Goal: Task Accomplishment & Management: Manage account settings

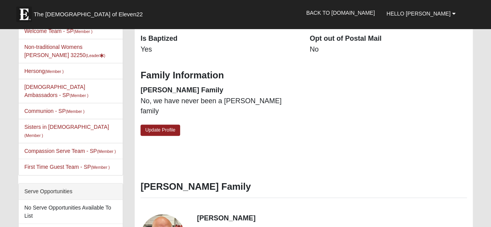
scroll to position [244, 0]
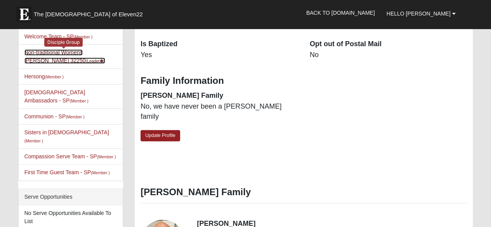
click at [44, 52] on link "Non-traditional Womens Massey 32250 (Leader )" at bounding box center [64, 56] width 81 height 14
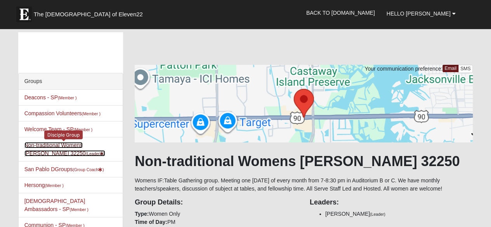
click at [63, 146] on link "Non-traditional Womens Massey 32250 (Leader )" at bounding box center [64, 149] width 81 height 14
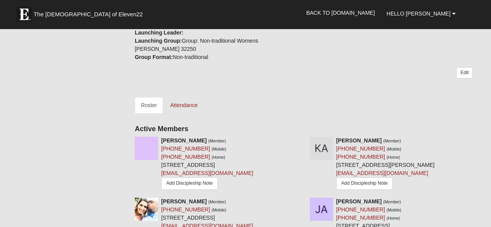
scroll to position [280, 0]
click at [180, 100] on link "Attendance" at bounding box center [184, 105] width 40 height 16
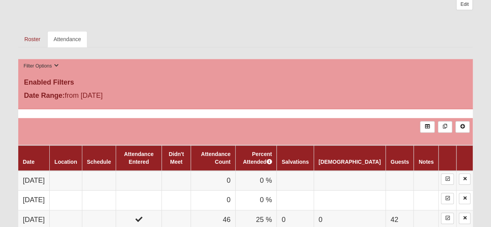
scroll to position [336, 0]
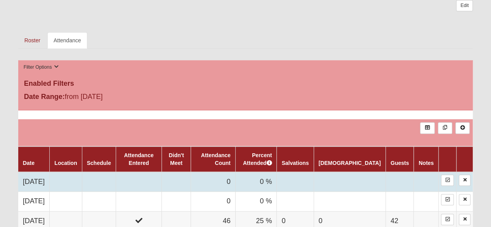
click at [427, 178] on td at bounding box center [426, 182] width 25 height 20
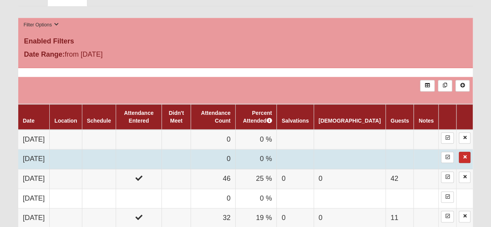
scroll to position [379, 0]
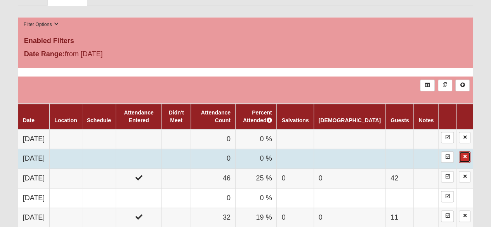
click at [471, 153] on link at bounding box center [465, 157] width 12 height 11
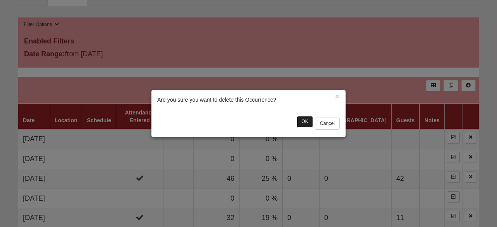
click at [298, 119] on button "OK" at bounding box center [305, 121] width 16 height 11
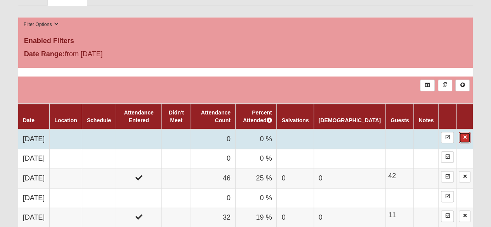
click at [469, 132] on link at bounding box center [465, 137] width 12 height 11
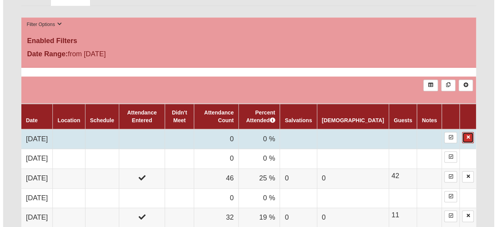
scroll to position [380, 0]
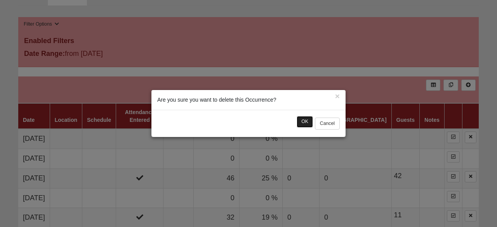
click at [300, 126] on button "OK" at bounding box center [305, 121] width 16 height 11
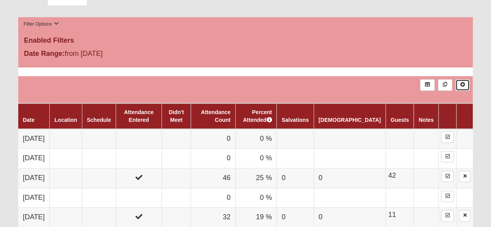
click at [465, 82] on icon at bounding box center [463, 84] width 6 height 5
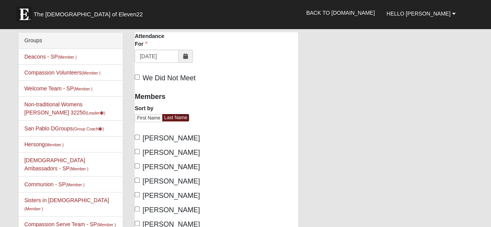
click at [190, 56] on span at bounding box center [186, 56] width 14 height 13
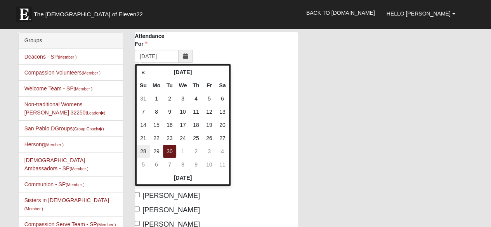
click at [148, 148] on td "28" at bounding box center [143, 151] width 13 height 13
type input "09/28/2025"
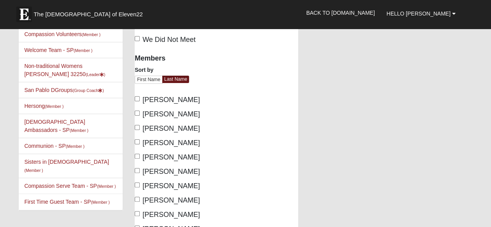
scroll to position [39, 0]
click at [159, 112] on span "Achord, Krista" at bounding box center [172, 114] width 58 height 8
click at [140, 112] on input "Achord, Krista" at bounding box center [137, 112] width 5 height 5
checkbox input "true"
click at [160, 171] on span "Alford, Debi" at bounding box center [172, 171] width 58 height 8
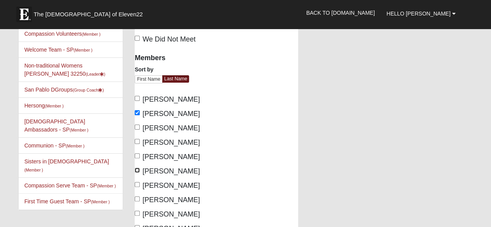
click at [140, 171] on input "Alford, Debi" at bounding box center [137, 170] width 5 height 5
checkbox input "true"
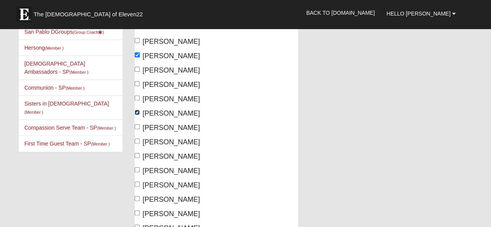
scroll to position [97, 0]
click at [153, 199] on span "Austin, Alexa" at bounding box center [172, 199] width 58 height 8
click at [140, 199] on input "Austin, Alexa" at bounding box center [137, 198] width 5 height 5
checkbox input "true"
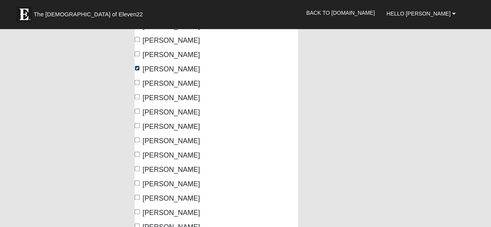
scroll to position [228, 0]
click at [158, 141] on span "Beeson, Phoebe" at bounding box center [172, 141] width 58 height 8
click at [140, 141] on input "Beeson, Phoebe" at bounding box center [137, 139] width 5 height 5
checkbox input "true"
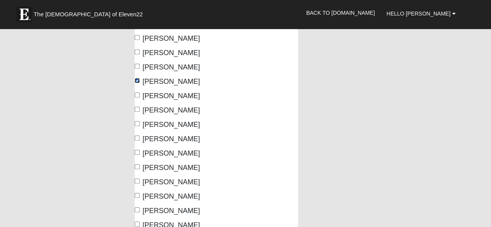
scroll to position [288, 0]
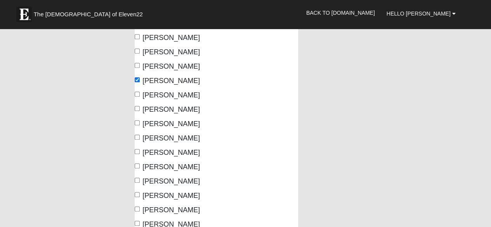
click at [156, 181] on span "Bowie, Christine" at bounding box center [172, 182] width 58 height 8
click at [140, 181] on input "Bowie, Christine" at bounding box center [137, 180] width 5 height 5
checkbox input "true"
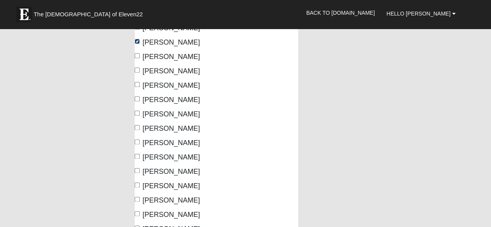
scroll to position [427, 0]
click at [157, 143] on span "Cake, Melissa" at bounding box center [172, 143] width 58 height 8
click at [140, 143] on input "Cake, Melissa" at bounding box center [137, 141] width 5 height 5
checkbox input "true"
click at [157, 157] on span "Cake, Pauline" at bounding box center [172, 157] width 58 height 8
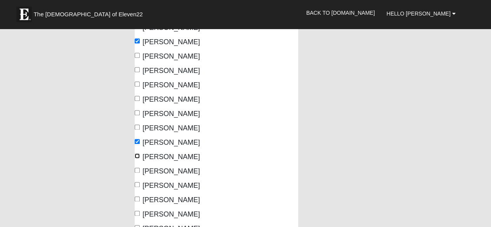
click at [140, 157] on input "Cake, Pauline" at bounding box center [137, 155] width 5 height 5
checkbox input "true"
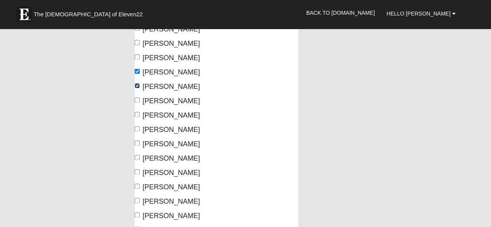
scroll to position [498, 0]
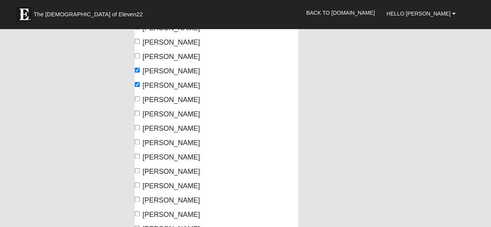
click at [160, 115] on span "Campbell, Calah" at bounding box center [172, 114] width 58 height 8
click at [140, 115] on input "Campbell, Calah" at bounding box center [137, 113] width 5 height 5
checkbox input "true"
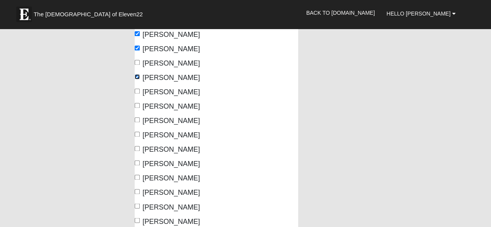
scroll to position [537, 0]
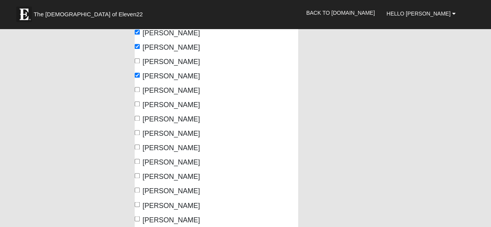
click at [162, 118] on span "Chapman, Kaitlin" at bounding box center [172, 119] width 58 height 8
click at [140, 118] on input "Chapman, Kaitlin" at bounding box center [137, 118] width 5 height 5
checkbox input "true"
click at [160, 136] on span "Cherena, Sarah" at bounding box center [172, 134] width 58 height 8
click at [140, 135] on input "Cherena, Sarah" at bounding box center [137, 132] width 5 height 5
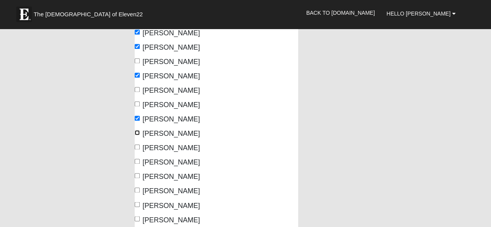
checkbox input "true"
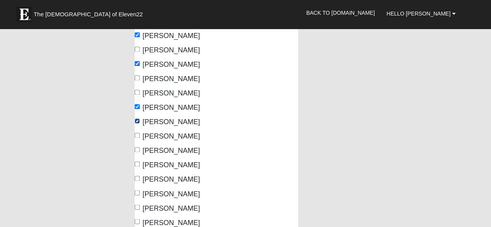
scroll to position [549, 0]
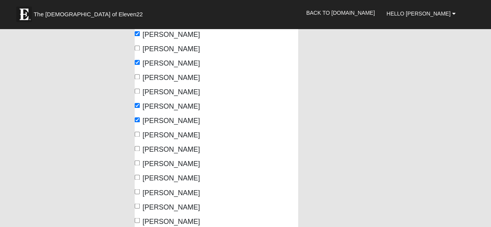
click at [155, 152] on span "Clark, Katie" at bounding box center [172, 150] width 58 height 8
click at [140, 151] on input "Clark, Katie" at bounding box center [137, 148] width 5 height 5
checkbox input "true"
click at [157, 163] on span "Cleveland, Donna" at bounding box center [172, 164] width 58 height 8
click at [140, 163] on input "Cleveland, Donna" at bounding box center [137, 162] width 5 height 5
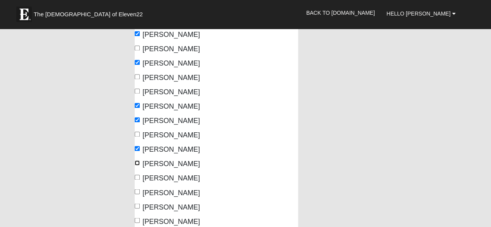
checkbox input "true"
click at [156, 191] on span "Cole, Angela" at bounding box center [172, 193] width 58 height 8
click at [140, 191] on input "Cole, Angela" at bounding box center [137, 191] width 5 height 5
checkbox input "true"
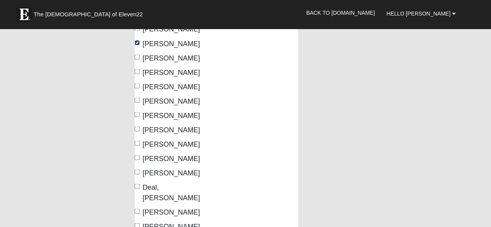
scroll to position [700, 0]
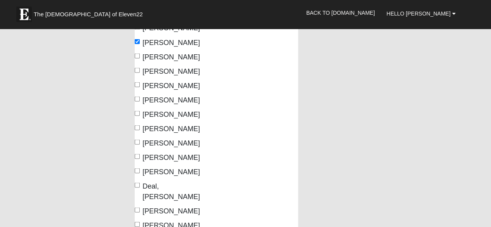
click at [153, 157] on span "Davis, Renee" at bounding box center [172, 157] width 58 height 8
click at [140, 157] on input "Davis, Renee" at bounding box center [137, 156] width 5 height 5
checkbox input "true"
click at [153, 186] on span "Deal, Cindy" at bounding box center [172, 191] width 58 height 18
click at [140, 186] on input "Deal, Cindy" at bounding box center [137, 185] width 5 height 5
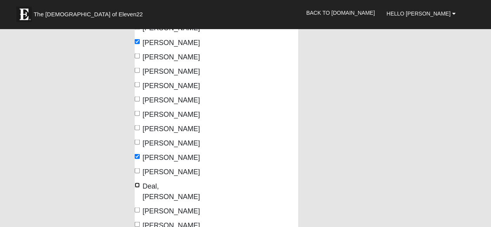
checkbox input "true"
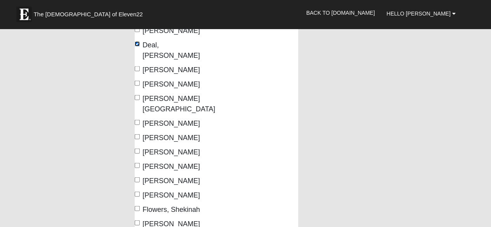
scroll to position [841, 0]
click at [156, 162] on span "Evans, Sherri" at bounding box center [172, 166] width 58 height 8
click at [140, 163] on input "Evans, Sherri" at bounding box center [137, 165] width 5 height 5
checkbox input "true"
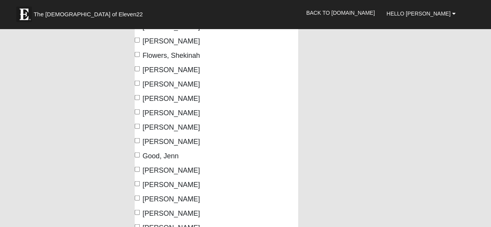
scroll to position [996, 0]
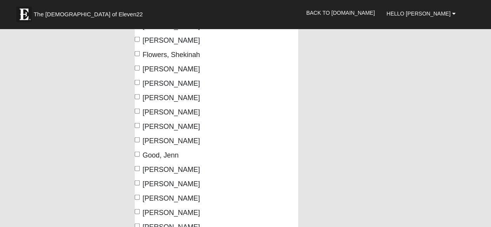
click at [155, 166] on span "Graham, Megan" at bounding box center [172, 170] width 58 height 8
click at [140, 166] on input "Graham, Megan" at bounding box center [137, 168] width 5 height 5
checkbox input "true"
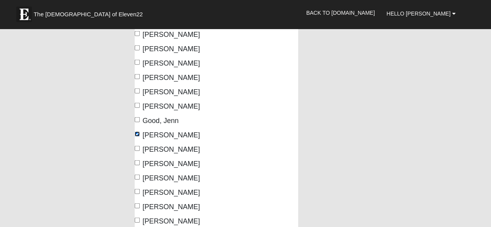
scroll to position [1034, 0]
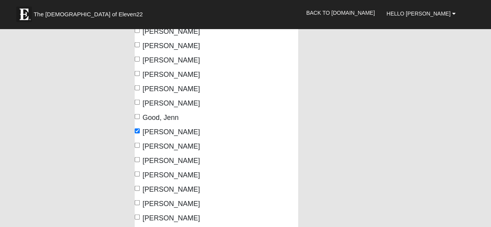
click at [155, 186] on span "Hanlon, Chrissy" at bounding box center [172, 190] width 58 height 8
click at [140, 186] on input "Hanlon, Chrissy" at bounding box center [137, 188] width 5 height 5
checkbox input "true"
click at [155, 214] on span "Herring, Dawn" at bounding box center [172, 218] width 58 height 8
click at [140, 215] on input "Herring, Dawn" at bounding box center [137, 217] width 5 height 5
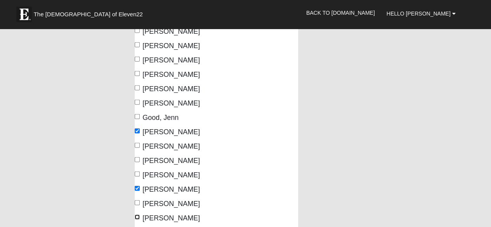
checkbox input "true"
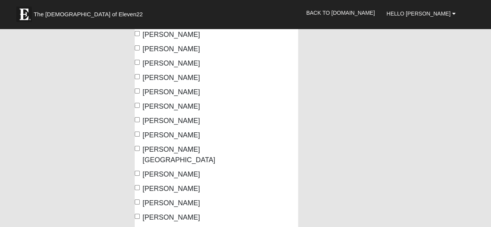
scroll to position [1358, 0]
click at [165, 185] on span "Lopez, Mari" at bounding box center [172, 189] width 58 height 8
click at [140, 185] on input "Lopez, Mari" at bounding box center [137, 187] width 5 height 5
checkbox input "true"
click at [162, 199] on span "Lutgen, Judy" at bounding box center [172, 203] width 58 height 8
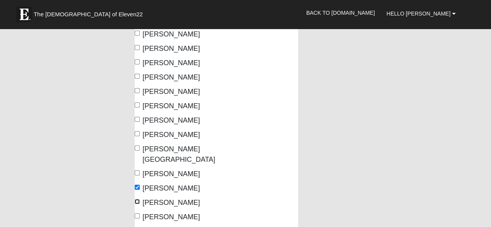
click at [140, 199] on input "Lutgen, Judy" at bounding box center [137, 201] width 5 height 5
checkbox input "true"
click at [157, 213] on span "Lynch, Nancy" at bounding box center [172, 217] width 58 height 8
click at [140, 214] on input "Lynch, Nancy" at bounding box center [137, 216] width 5 height 5
checkbox input "true"
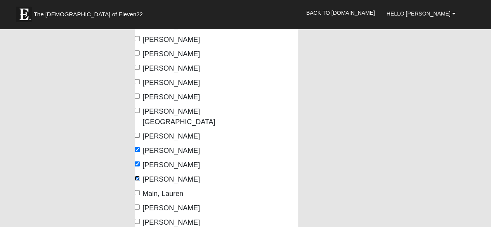
scroll to position [1401, 0]
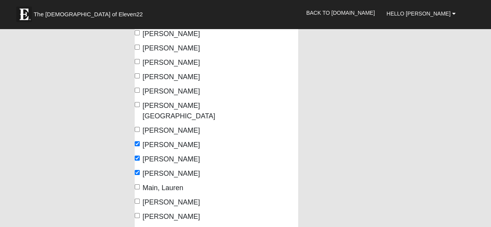
click at [157, 199] on span "Mancini, Lisa" at bounding box center [172, 203] width 58 height 8
click at [140, 199] on input "Mancini, Lisa" at bounding box center [137, 201] width 5 height 5
checkbox input "true"
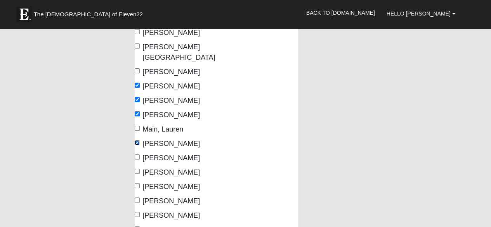
scroll to position [1464, 0]
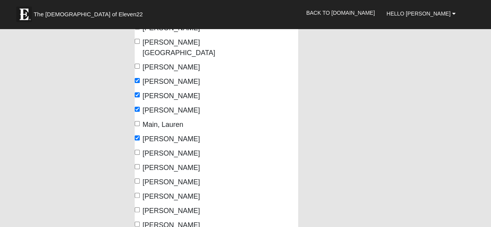
click at [155, 178] on span "Mason, Nancy" at bounding box center [172, 182] width 58 height 8
click at [140, 179] on input "Mason, Nancy" at bounding box center [137, 181] width 5 height 5
checkbox input "true"
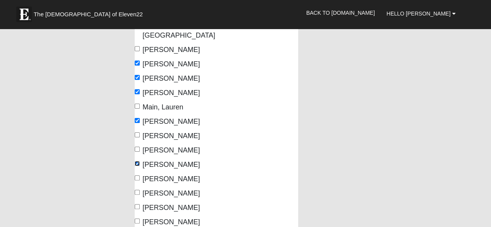
scroll to position [1482, 0]
click at [151, 189] on span "Massey, Jennifer" at bounding box center [172, 193] width 58 height 8
click at [140, 190] on input "Massey, Jennifer" at bounding box center [137, 192] width 5 height 5
checkbox input "true"
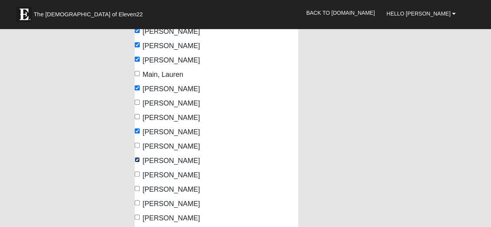
scroll to position [1519, 0]
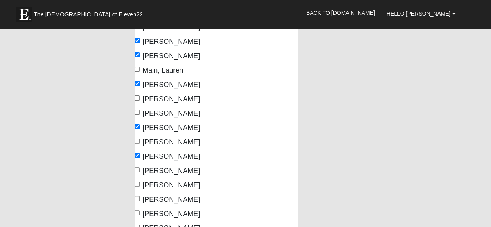
click at [156, 210] on span "Mock, Debbie" at bounding box center [172, 214] width 58 height 8
click at [140, 211] on input "Mock, Debbie" at bounding box center [137, 213] width 5 height 5
checkbox input "true"
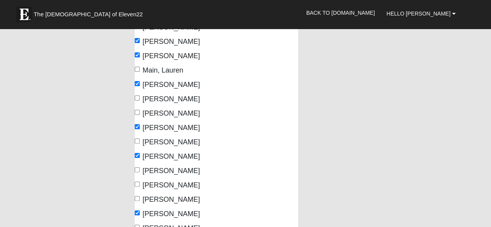
checkbox input "true"
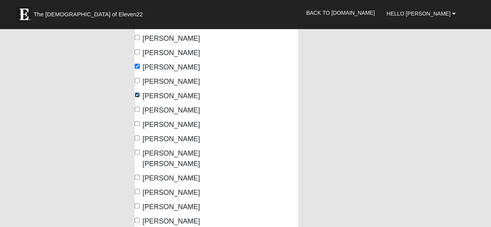
scroll to position [1670, 0]
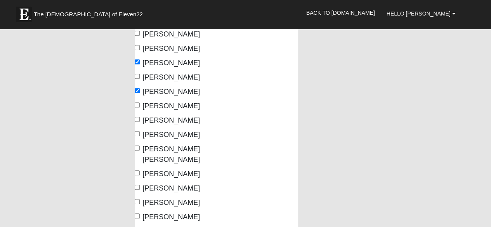
click at [140, 227] on input "Neutel, Karen" at bounding box center [137, 230] width 5 height 5
checkbox input "true"
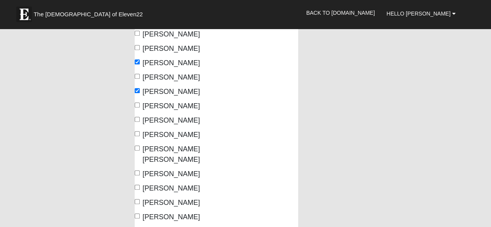
checkbox input "true"
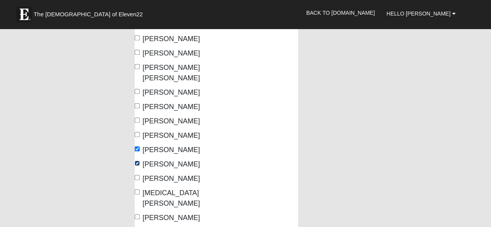
scroll to position [1759, 0]
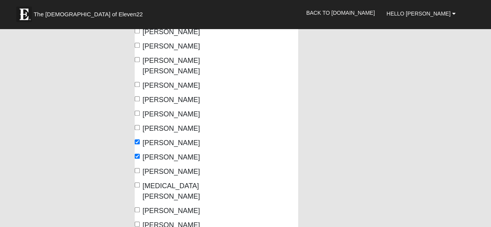
click at [151, 182] on span "Ollier, Laura" at bounding box center [172, 191] width 58 height 18
click at [140, 183] on input "Ollier, Laura" at bounding box center [137, 185] width 5 height 5
checkbox input "true"
click at [155, 207] on span "Oltean, Monica" at bounding box center [172, 211] width 58 height 8
click at [140, 207] on input "Oltean, Monica" at bounding box center [137, 209] width 5 height 5
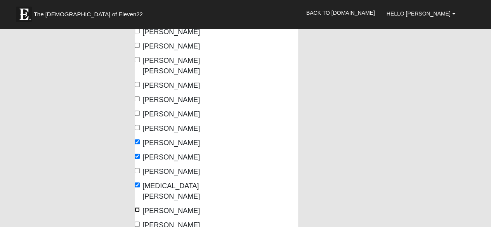
checkbox input "true"
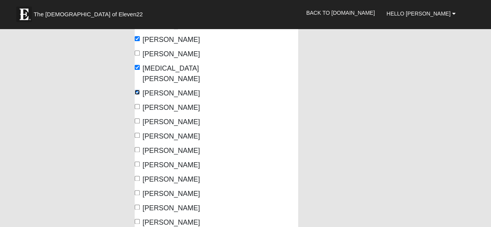
scroll to position [1877, 0]
click at [150, 204] on span "Pontigo, Leah" at bounding box center [172, 208] width 58 height 8
click at [140, 204] on input "Pontigo, Leah" at bounding box center [137, 206] width 5 height 5
checkbox input "true"
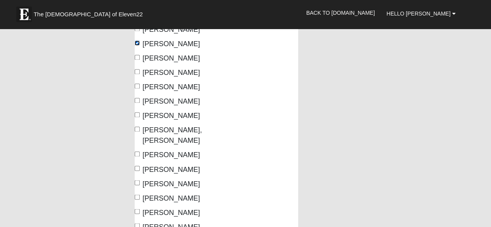
scroll to position [2042, 0]
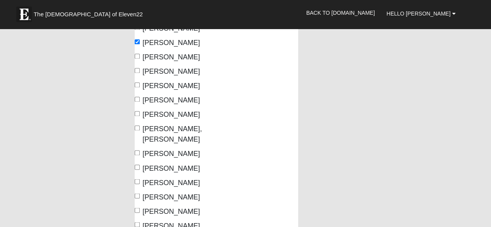
checkbox input "true"
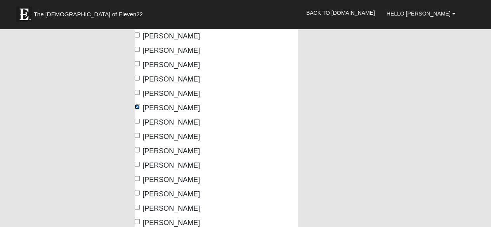
scroll to position [2183, 0]
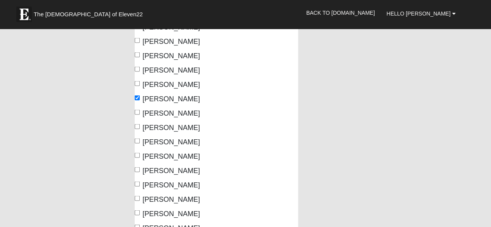
checkbox input "true"
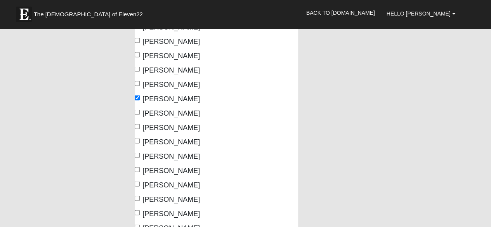
checkbox input "true"
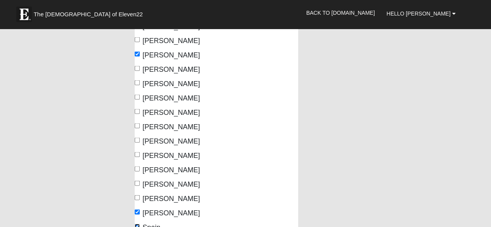
scroll to position [2227, 0]
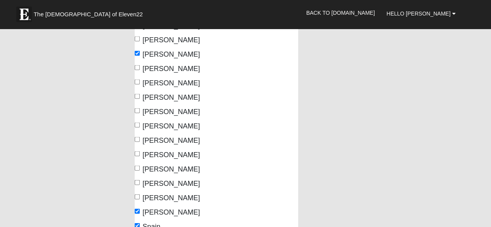
checkbox input "true"
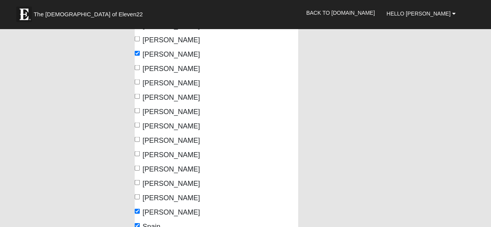
checkbox input "true"
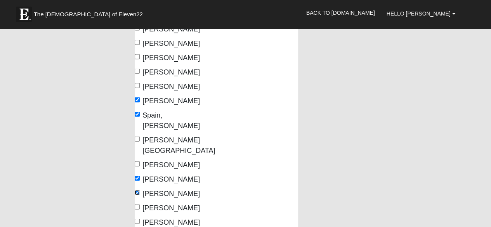
scroll to position [2339, 0]
checkbox input "true"
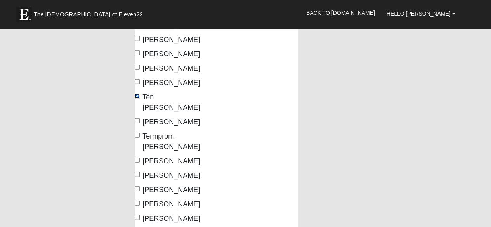
scroll to position [2508, 0]
checkbox input "true"
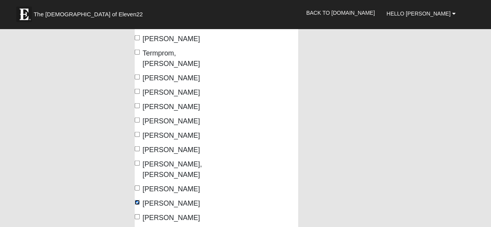
scroll to position [2592, 0]
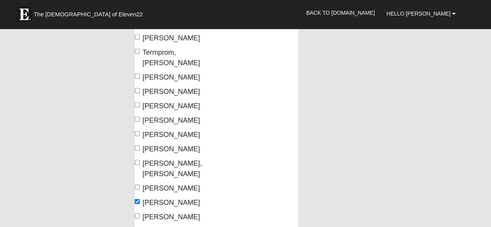
checkbox input "true"
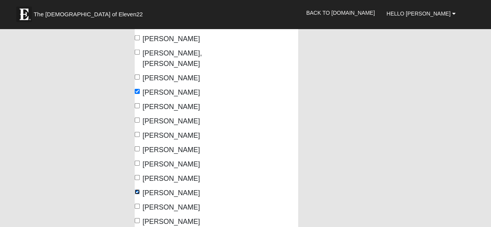
scroll to position [2704, 0]
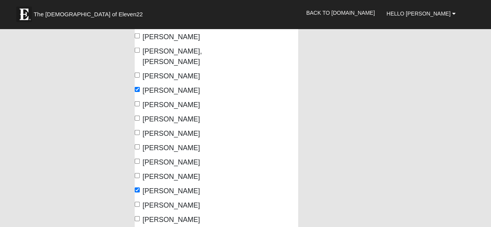
checkbox input "true"
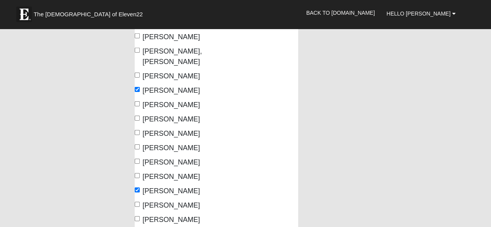
checkbox input "true"
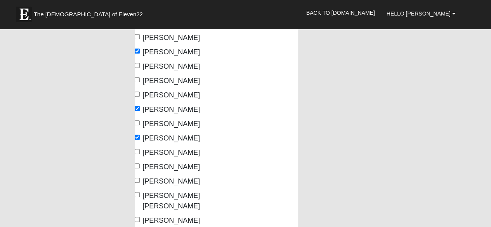
scroll to position [1622, 0]
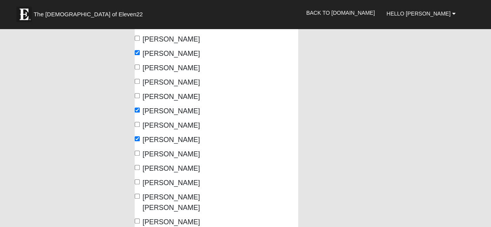
click at [157, 150] on span "Montgomery, Libby" at bounding box center [172, 154] width 58 height 8
click at [140, 151] on input "Montgomery, Libby" at bounding box center [137, 153] width 5 height 5
checkbox input "true"
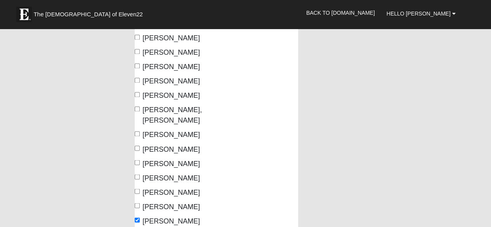
scroll to position [2059, 0]
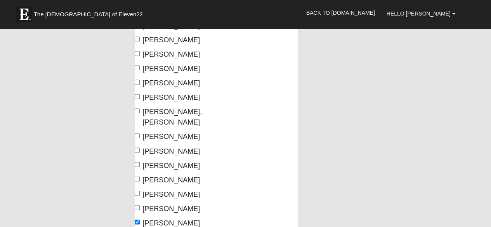
click at [150, 190] on span "Sander, Amy" at bounding box center [172, 194] width 58 height 8
click at [140, 191] on input "Sander, Amy" at bounding box center [137, 193] width 5 height 5
checkbox input "true"
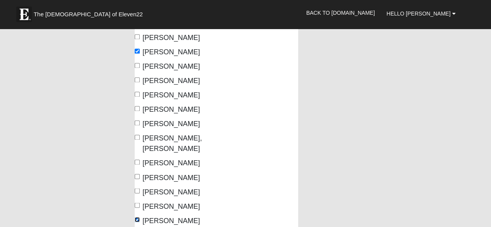
scroll to position [2030, 0]
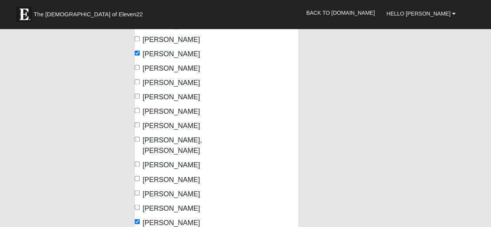
click at [151, 161] on span "Rodgers, Cheryl" at bounding box center [172, 165] width 58 height 8
click at [140, 162] on input "Rodgers, Cheryl" at bounding box center [137, 164] width 5 height 5
checkbox input "true"
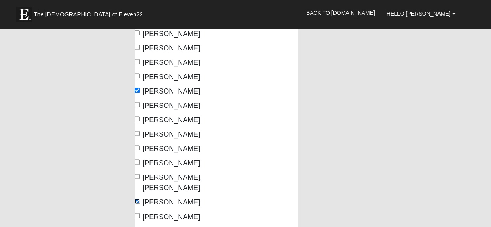
scroll to position [1993, 0]
click at [157, 174] on span "Robert, Nimmy" at bounding box center [172, 183] width 59 height 18
click at [140, 174] on input "Robert, Nimmy" at bounding box center [137, 176] width 5 height 5
checkbox input "true"
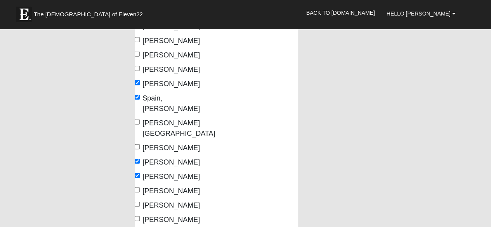
scroll to position [2357, 0]
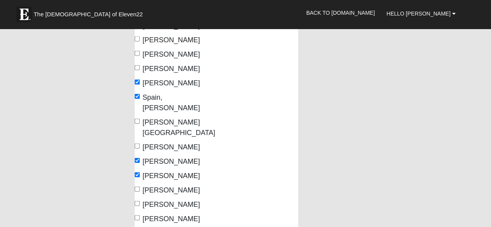
click at [150, 186] on span "Stotler, Kelly" at bounding box center [172, 190] width 58 height 8
click at [140, 187] on input "Stotler, Kelly" at bounding box center [137, 189] width 5 height 5
checkbox input "true"
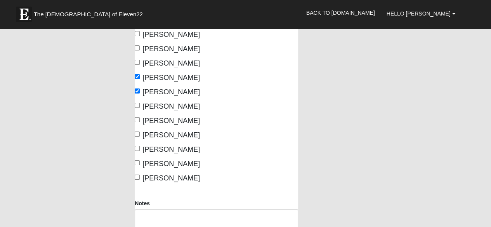
scroll to position [2933, 0]
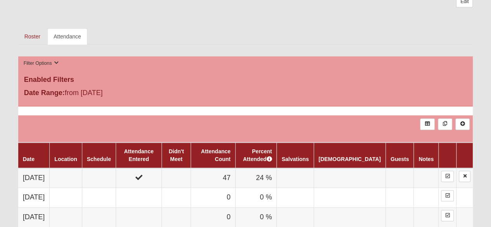
scroll to position [375, 0]
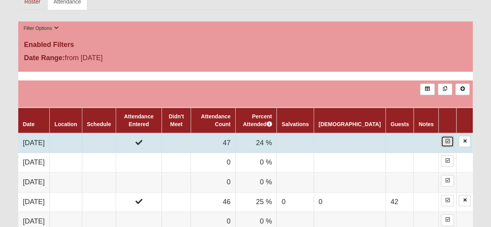
click at [446, 139] on icon at bounding box center [448, 141] width 4 height 5
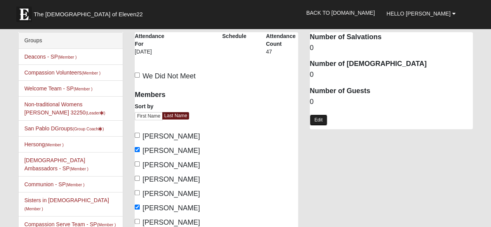
click at [319, 118] on link "Edit" at bounding box center [318, 120] width 17 height 11
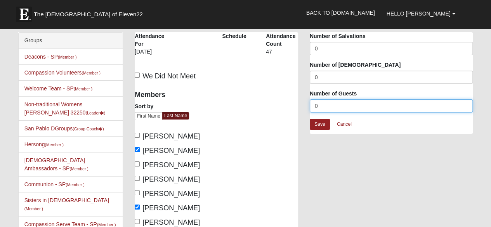
click at [328, 102] on input "0" at bounding box center [392, 105] width 164 height 13
type input "13"
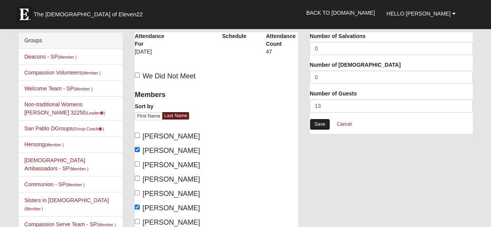
click at [317, 124] on link "Save" at bounding box center [320, 124] width 20 height 11
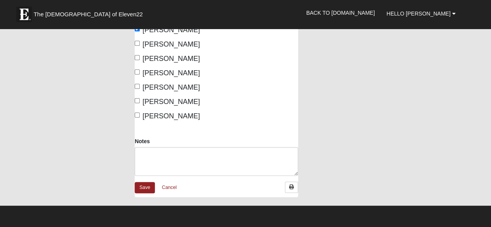
scroll to position [2996, 0]
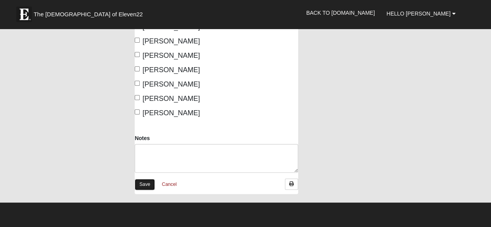
click at [142, 179] on link "Save" at bounding box center [145, 184] width 20 height 11
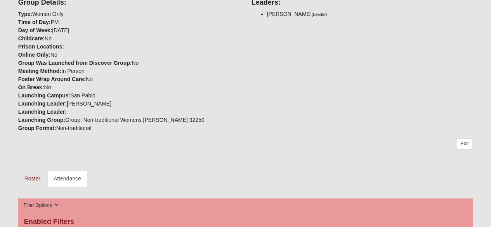
scroll to position [210, 0]
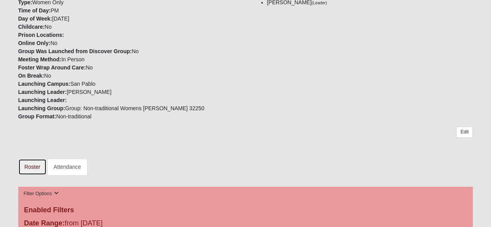
click at [31, 165] on link "Roster" at bounding box center [32, 167] width 28 height 16
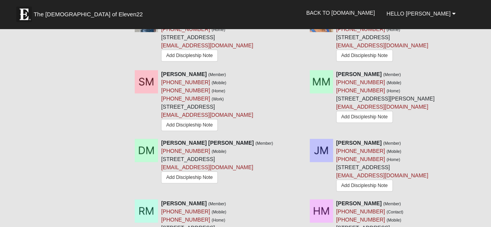
scroll to position [3888, 0]
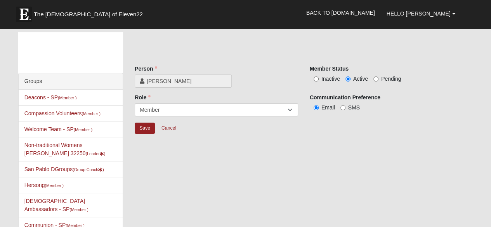
click at [329, 78] on span "Inactive" at bounding box center [331, 79] width 19 height 6
click at [319, 78] on input "Inactive" at bounding box center [316, 79] width 5 height 5
radio input "true"
click at [139, 129] on input "Save" at bounding box center [145, 128] width 20 height 11
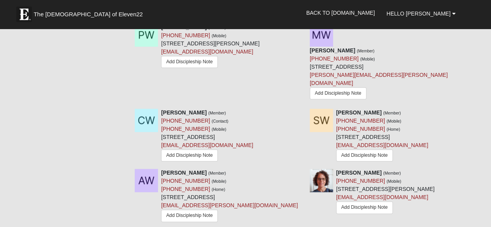
scroll to position [6242, 0]
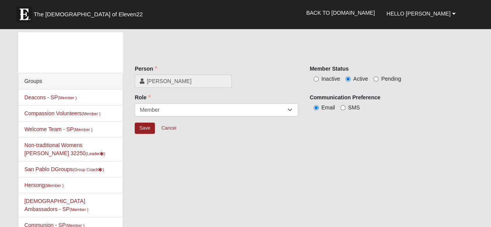
click at [320, 79] on label "Inactive" at bounding box center [325, 79] width 30 height 8
click at [319, 79] on input "Inactive" at bounding box center [316, 79] width 5 height 5
radio input "true"
click at [140, 132] on input "Save" at bounding box center [145, 128] width 20 height 11
